Goal: Information Seeking & Learning: Learn about a topic

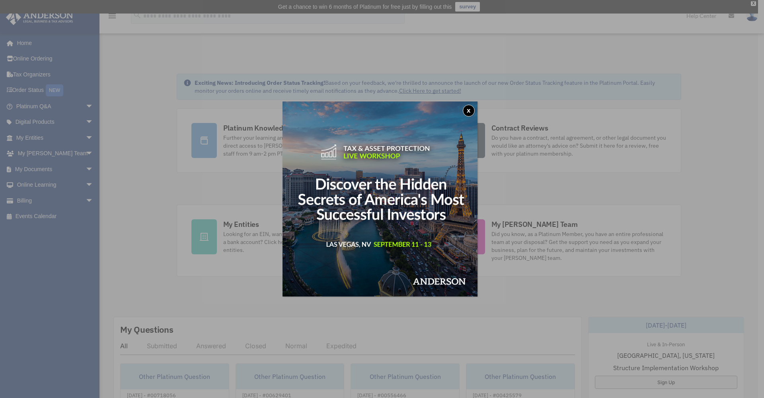
click at [468, 111] on button "x" at bounding box center [469, 111] width 12 height 12
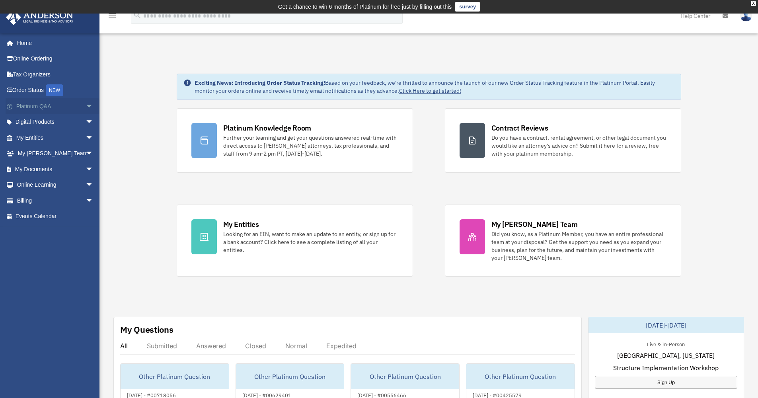
click at [86, 105] on span "arrow_drop_down" at bounding box center [94, 106] width 16 height 16
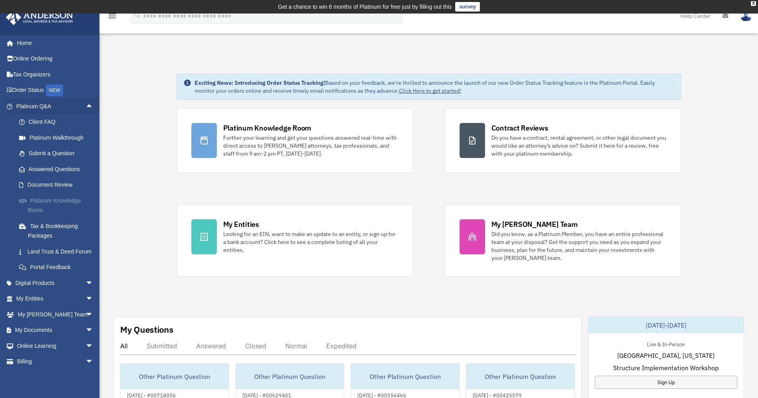
click at [74, 214] on link "Platinum Knowledge Room" at bounding box center [58, 205] width 94 height 25
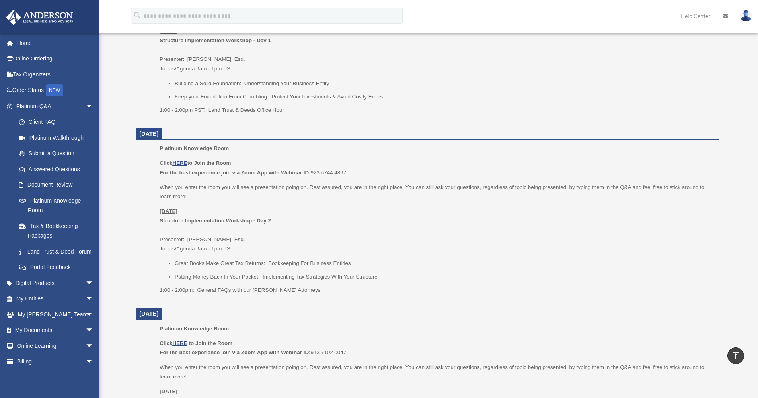
scroll to position [500, 0]
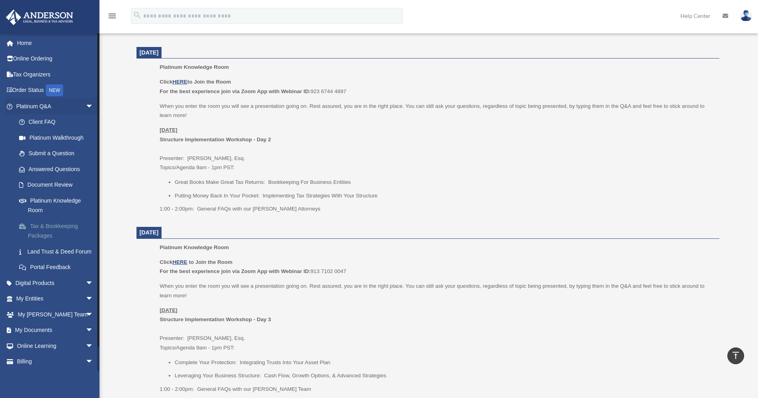
click at [67, 230] on link "Tax & Bookkeeping Packages" at bounding box center [58, 230] width 94 height 25
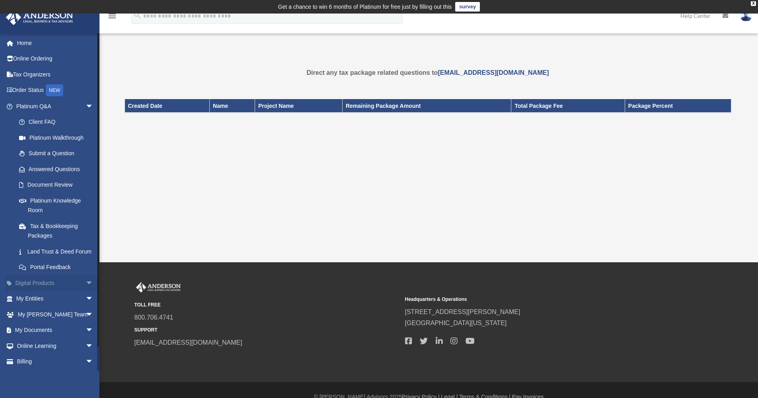
click at [75, 291] on link "Digital Products arrow_drop_down" at bounding box center [56, 283] width 100 height 16
click at [86, 288] on span "arrow_drop_down" at bounding box center [94, 283] width 16 height 16
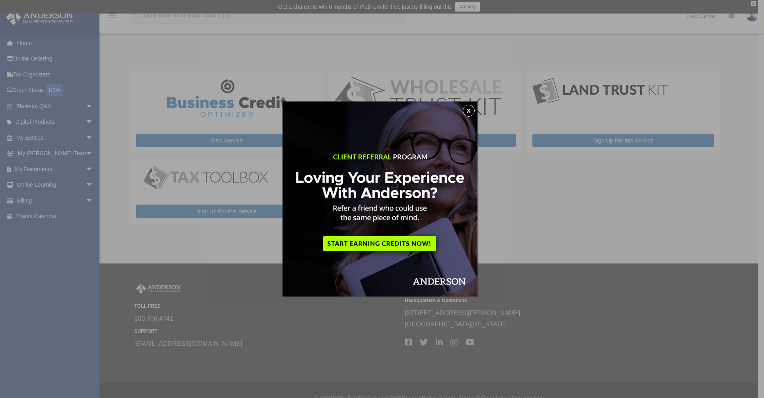
click at [476, 106] on img at bounding box center [379, 198] width 195 height 195
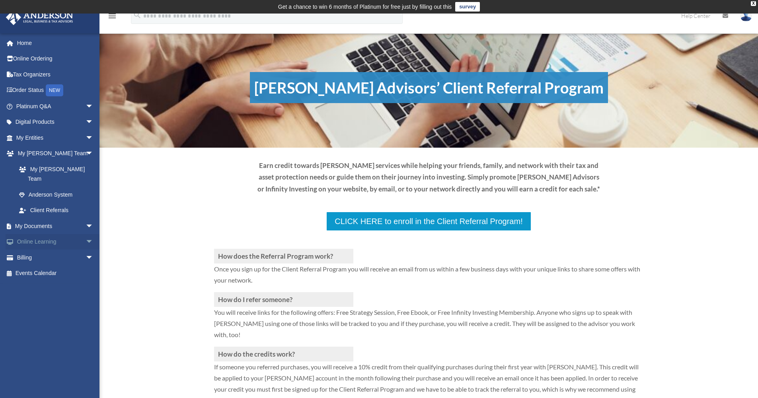
click at [86, 234] on span "arrow_drop_down" at bounding box center [94, 242] width 16 height 16
click at [63, 249] on link "Courses" at bounding box center [58, 257] width 94 height 16
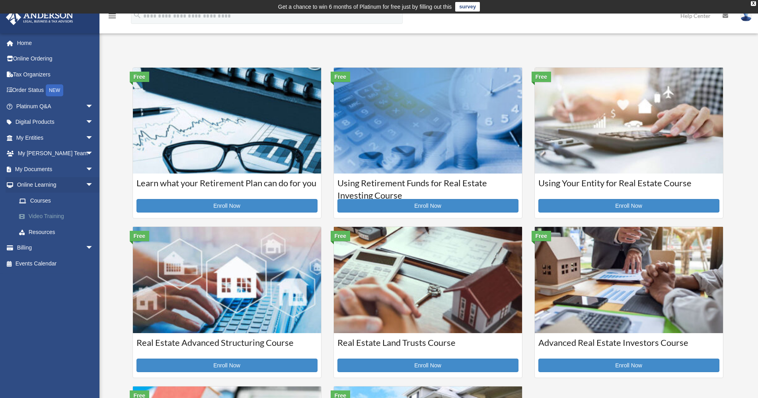
click at [55, 218] on link "Video Training" at bounding box center [58, 216] width 94 height 16
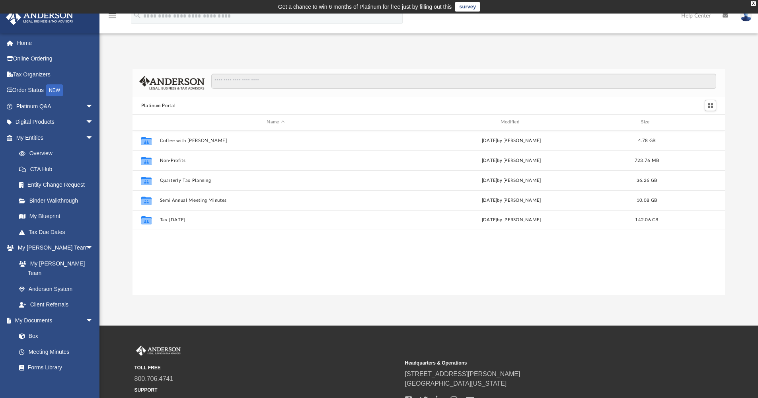
scroll to position [175, 586]
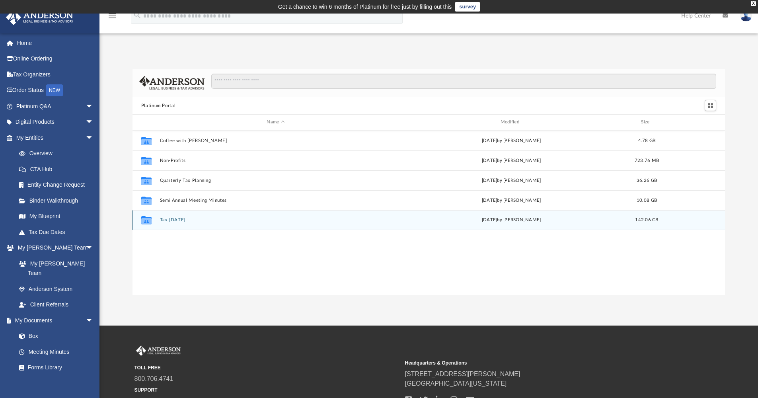
click at [150, 223] on icon "grid" at bounding box center [146, 221] width 10 height 6
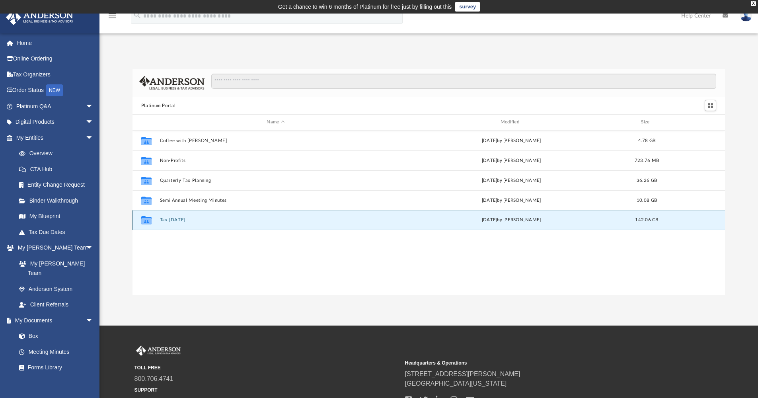
click at [150, 223] on icon "grid" at bounding box center [146, 221] width 10 height 6
click at [151, 223] on icon "grid" at bounding box center [146, 221] width 10 height 6
click at [239, 222] on button "Tax [DATE]" at bounding box center [276, 219] width 232 height 5
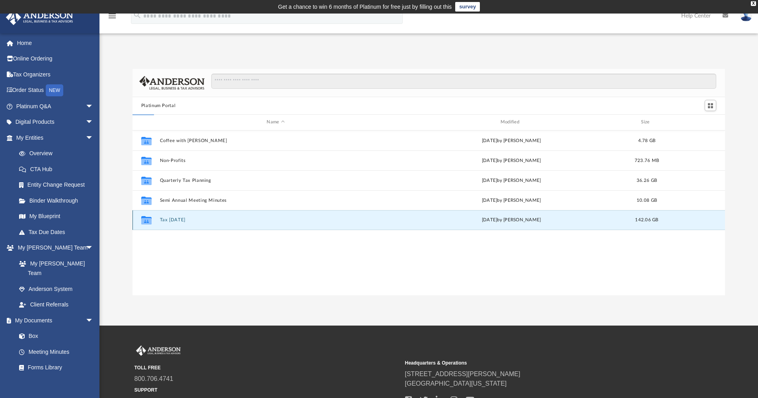
click at [239, 222] on button "Tax [DATE]" at bounding box center [276, 219] width 232 height 5
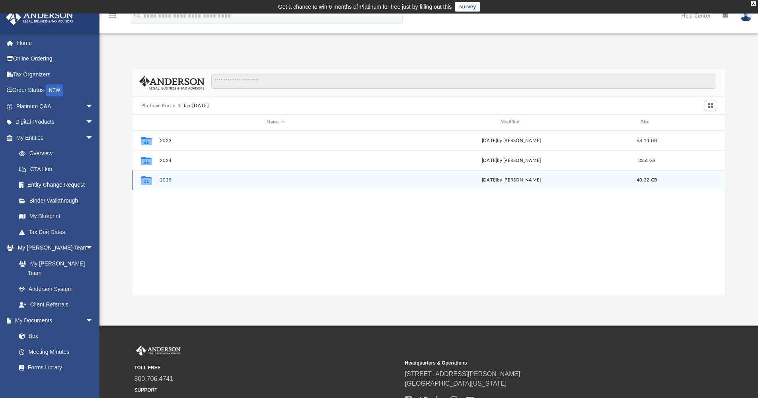
click at [185, 187] on div "Collaborated Folder 2025 [DATE] by [PERSON_NAME] 40.32 GB" at bounding box center [428, 180] width 593 height 20
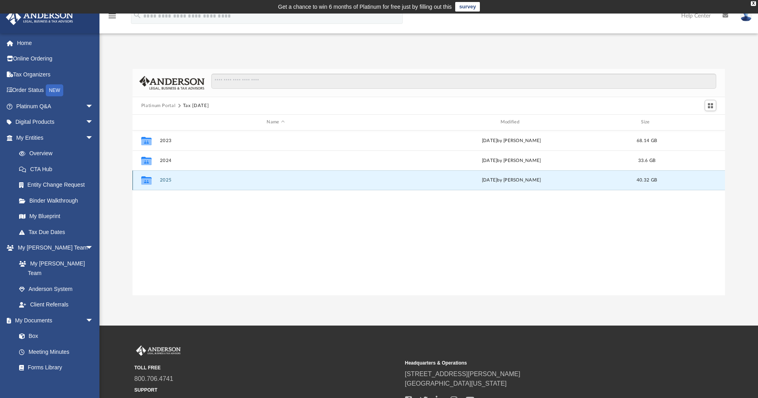
click at [185, 187] on div "Collaborated Folder 2025 [DATE] by [PERSON_NAME] 40.32 GB" at bounding box center [428, 180] width 593 height 20
click at [148, 181] on icon "grid" at bounding box center [146, 181] width 10 height 6
click at [149, 181] on icon "grid" at bounding box center [146, 181] width 10 height 6
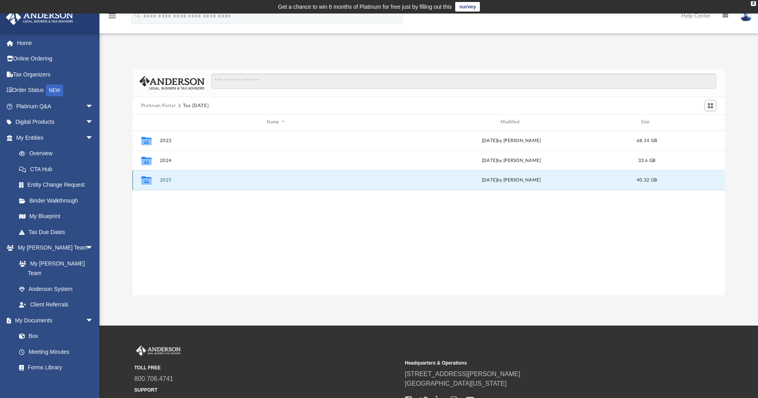
click at [149, 181] on icon "grid" at bounding box center [146, 181] width 10 height 6
click at [164, 183] on div "Collaborated Folder 2025 [DATE] by [PERSON_NAME] 40.32 GB" at bounding box center [428, 180] width 593 height 20
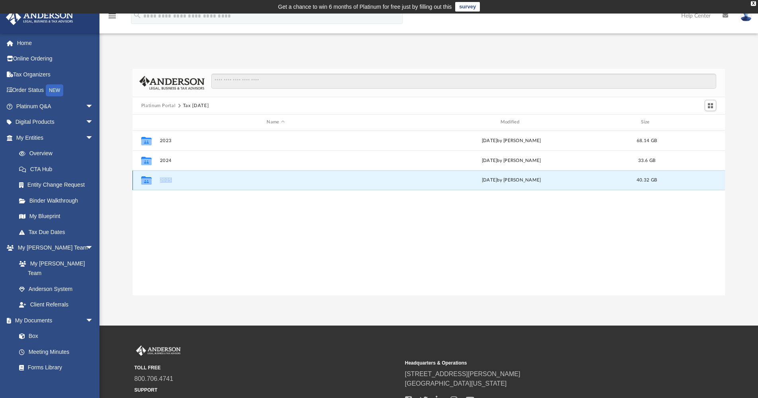
click at [179, 179] on button "2025" at bounding box center [276, 179] width 232 height 5
click at [179, 188] on div "Collaborated Folder 2025 [DATE] by [PERSON_NAME] 40.32 GB" at bounding box center [428, 180] width 593 height 20
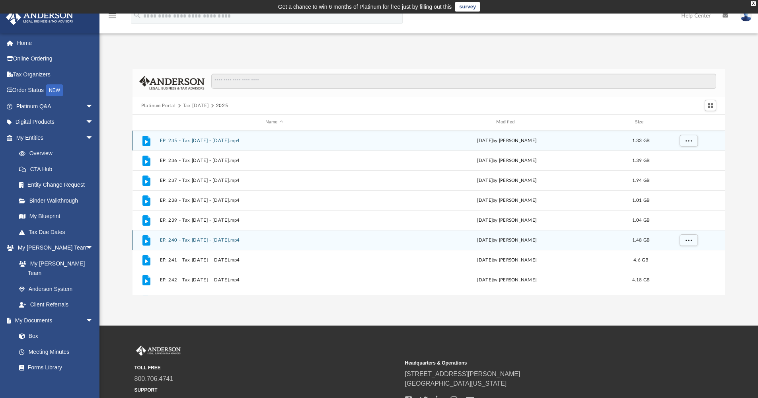
scroll to position [70, 0]
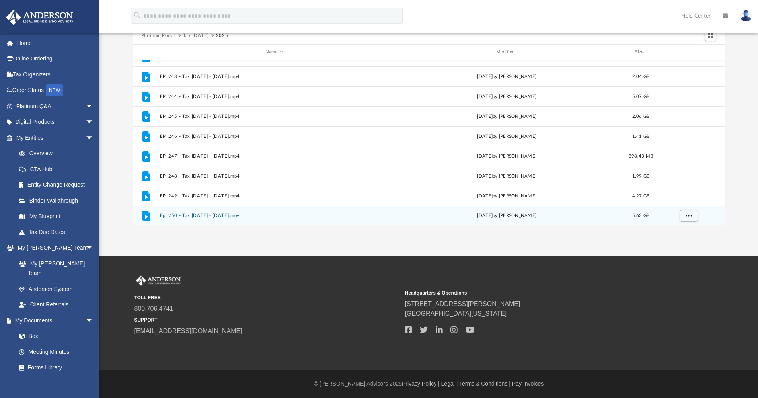
click at [233, 220] on div "File Ep. 250 - Tax [DATE] - [DATE].mov [DATE] by [PERSON_NAME] 5.63 GB" at bounding box center [428, 216] width 593 height 20
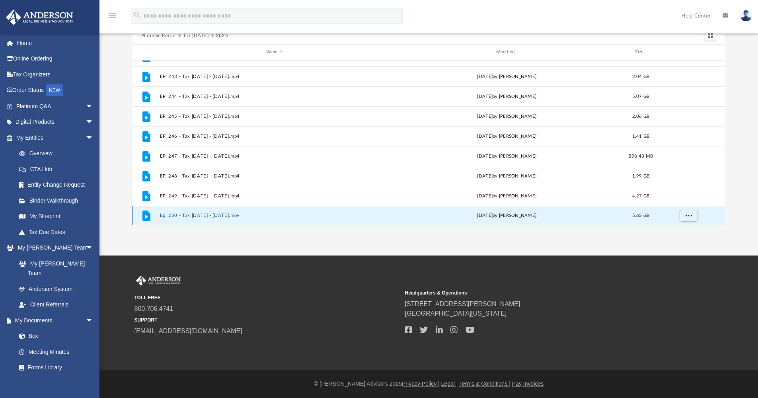
click at [149, 216] on icon "grid" at bounding box center [146, 215] width 8 height 10
click at [692, 216] on button "More options" at bounding box center [688, 216] width 18 height 12
click at [494, 209] on div "File Ep. 250 - Tax [DATE] - [DATE].mov [DATE] by [PERSON_NAME] 5.63 GB" at bounding box center [428, 216] width 593 height 20
click at [494, 210] on div "File Ep. 250 - Tax [DATE] - [DATE].mov [DATE] by [PERSON_NAME] 5.63 GB" at bounding box center [428, 216] width 593 height 20
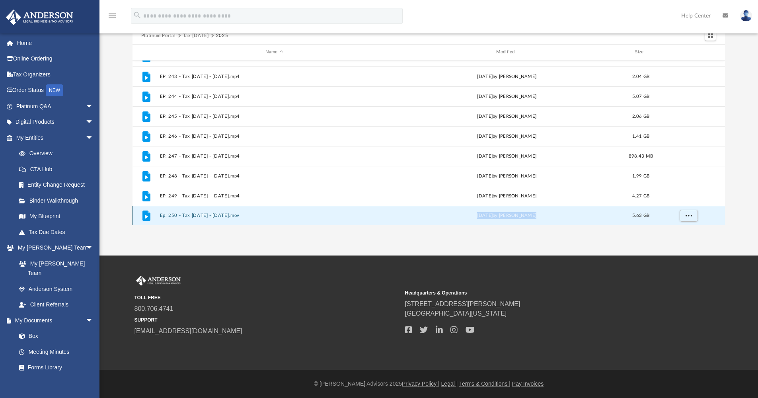
click at [494, 210] on div "File Ep. 250 - Tax [DATE] - [DATE].mov [DATE] by [PERSON_NAME] 5.63 GB" at bounding box center [428, 216] width 593 height 20
click at [146, 214] on icon "grid" at bounding box center [146, 215] width 8 height 10
click at [146, 215] on icon "grid" at bounding box center [146, 215] width 8 height 10
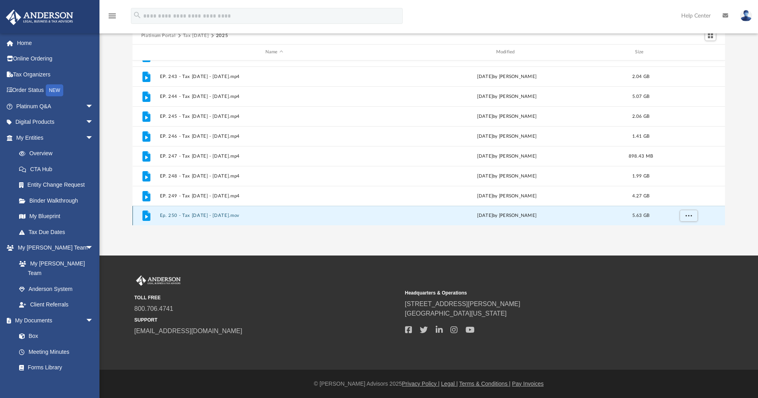
click at [146, 215] on icon "grid" at bounding box center [146, 215] width 8 height 10
